Goal: Task Accomplishment & Management: Complete application form

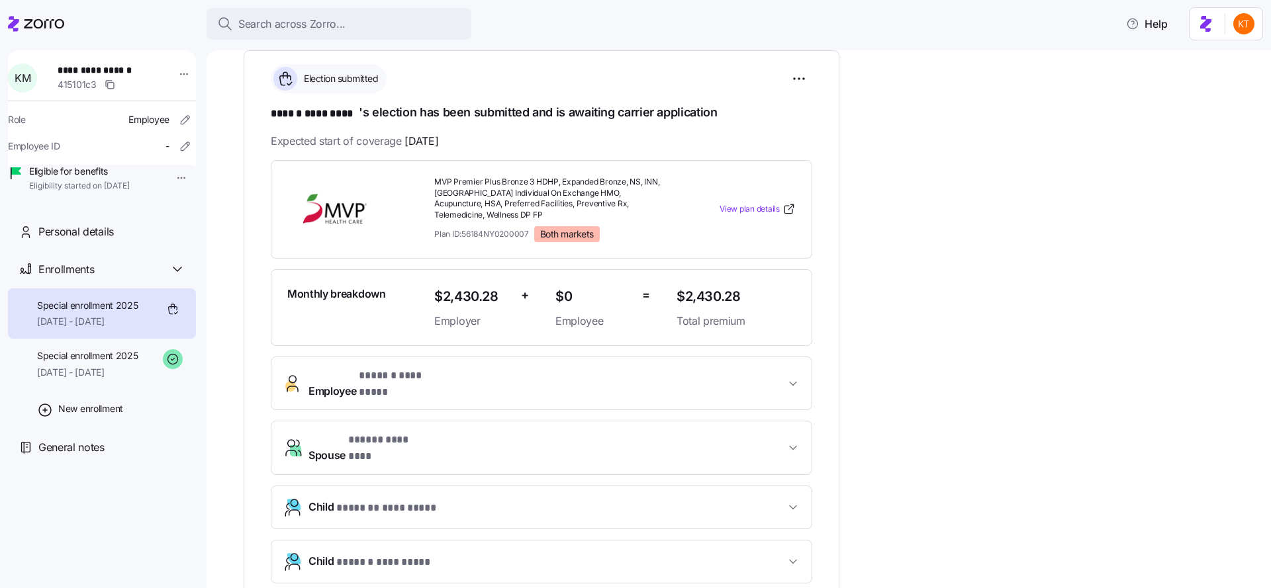
scroll to position [221, 0]
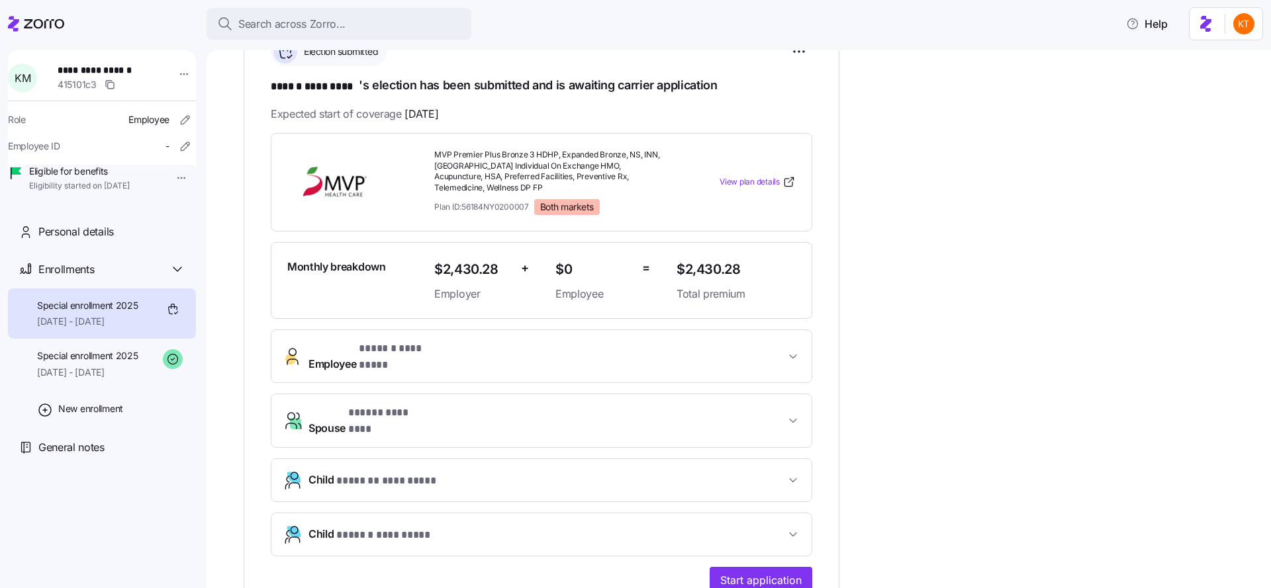
click at [488, 405] on span "Spouse * ***** ******** *" at bounding box center [546, 421] width 477 height 32
